Goal: Task Accomplishment & Management: Manage account settings

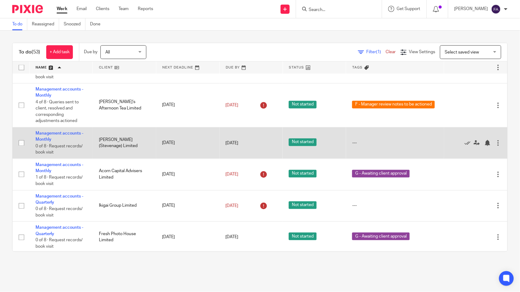
scroll to position [272, 0]
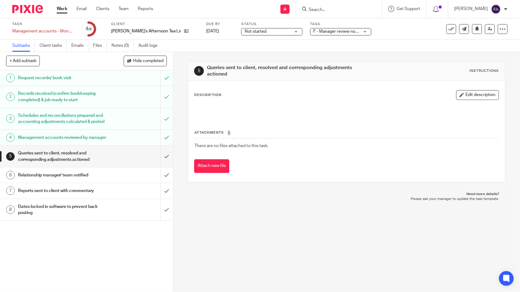
click at [341, 27] on div "Tags F - Manager review notes to be actioned A - Chased for / awaiting client r…" at bounding box center [340, 29] width 61 height 15
click at [340, 31] on div "F - Manager review notes to be actioned" at bounding box center [340, 31] width 61 height 7
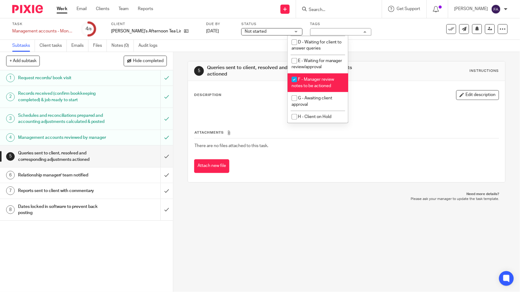
scroll to position [77, 0]
click at [324, 84] on span "F - Manager review notes to be actioned" at bounding box center [312, 82] width 43 height 11
checkbox input "false"
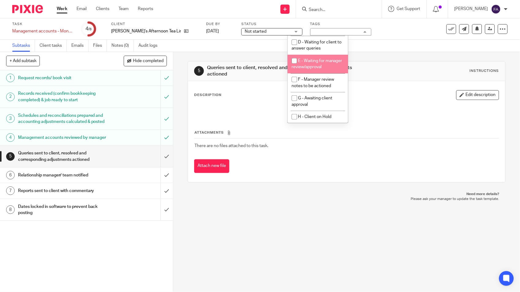
click at [318, 60] on li "E - Waiting for manager review/approval" at bounding box center [317, 64] width 61 height 19
checkbox input "true"
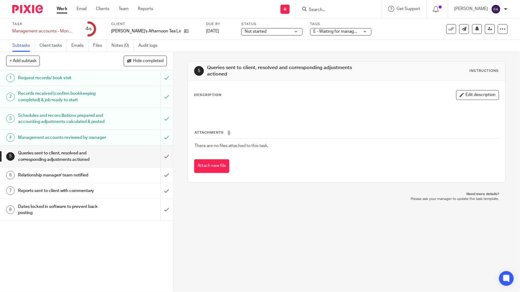
click at [387, 58] on div "5 Queries sent to client, resolved and corresponding adjustments actioned Instr…" at bounding box center [347, 122] width 318 height 140
drag, startPoint x: 485, startPoint y: 28, endPoint x: 483, endPoint y: 34, distance: 6.0
click at [487, 28] on icon at bounding box center [489, 29] width 5 height 5
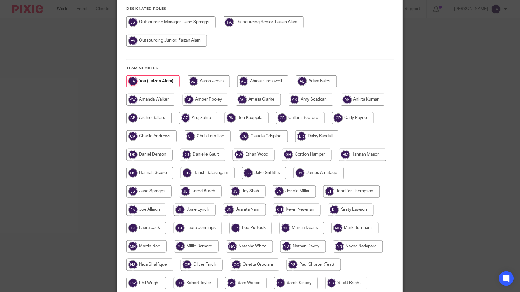
scroll to position [102, 0]
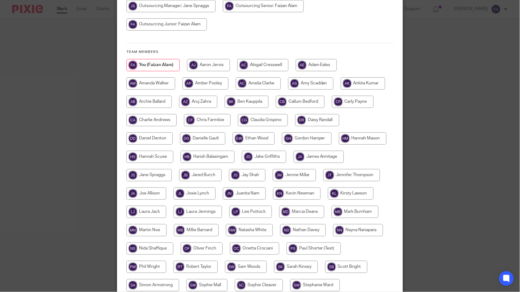
click at [350, 96] on input "radio" at bounding box center [353, 102] width 42 height 12
radio input "true"
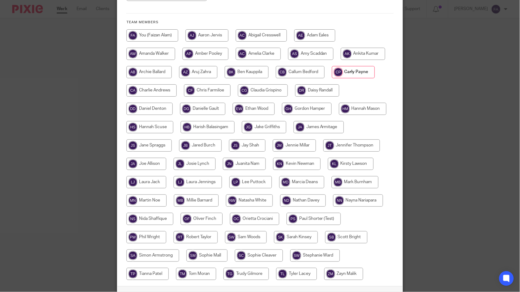
scroll to position [167, 0]
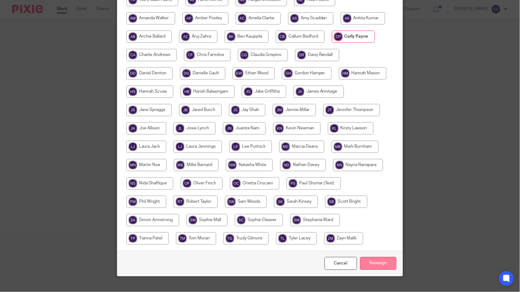
click at [371, 257] on input "Reassign" at bounding box center [378, 263] width 36 height 13
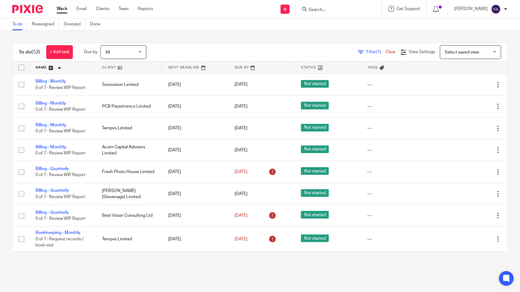
click at [347, 10] on input "Search" at bounding box center [335, 10] width 55 height 6
type input "billcole"
click at [349, 24] on link at bounding box center [350, 23] width 86 height 9
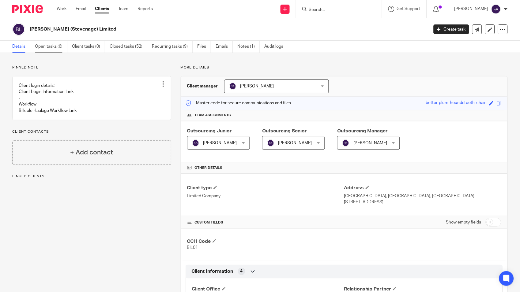
click at [53, 48] on link "Open tasks (6)" at bounding box center [51, 47] width 32 height 12
